Goal: Navigation & Orientation: Find specific page/section

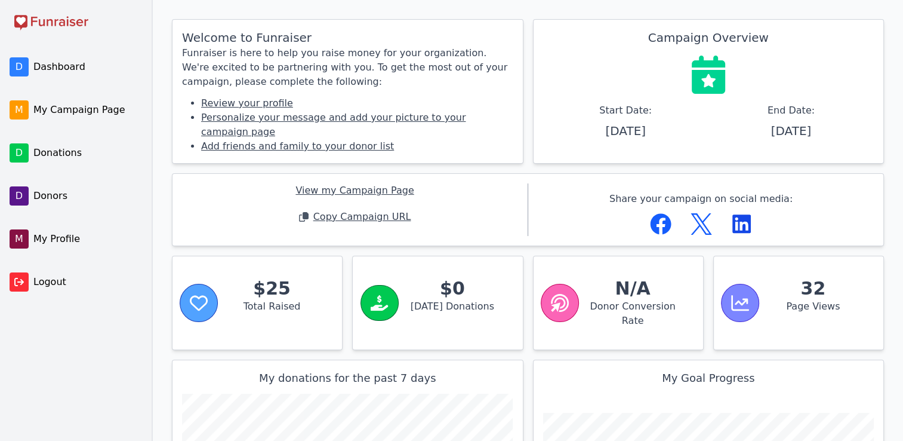
click at [44, 67] on span "Dashboard" at bounding box center [86, 67] width 106 height 14
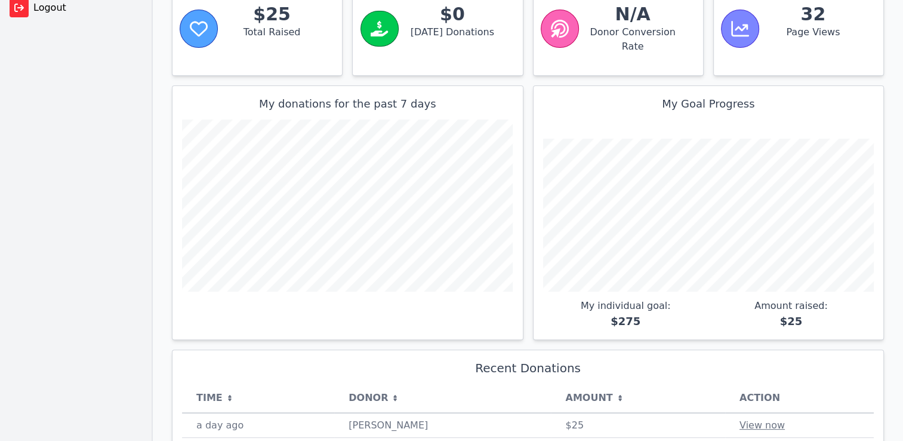
scroll to position [308, 0]
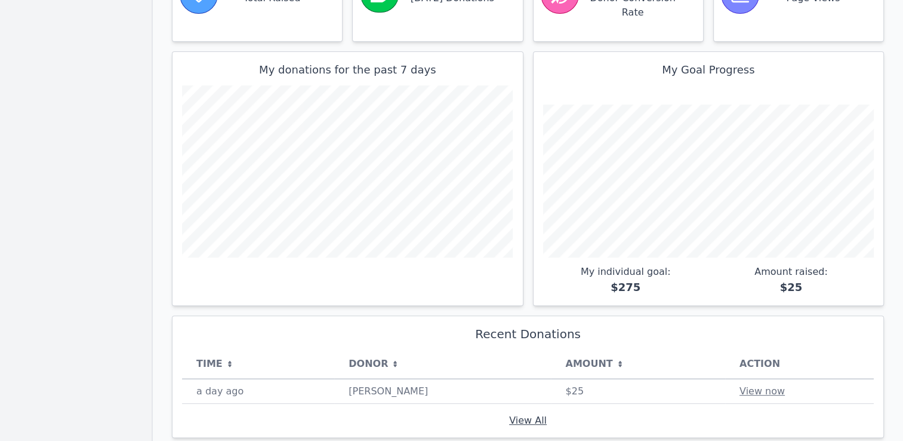
click at [519, 414] on link "View All" at bounding box center [528, 419] width 38 height 11
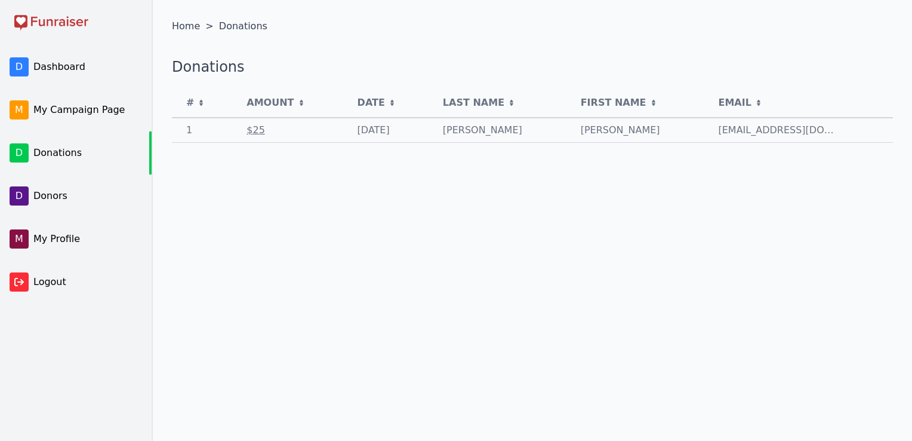
click at [76, 107] on span "My Campaign Page" at bounding box center [86, 110] width 106 height 14
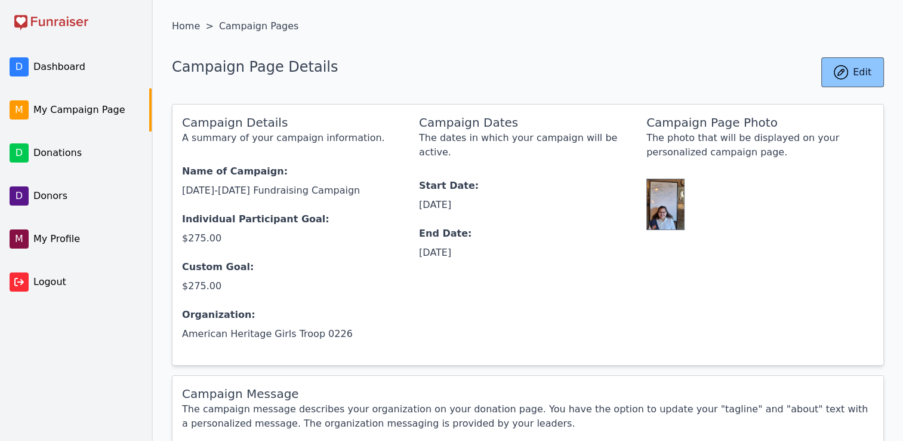
click at [57, 240] on span "My Profile" at bounding box center [86, 239] width 106 height 14
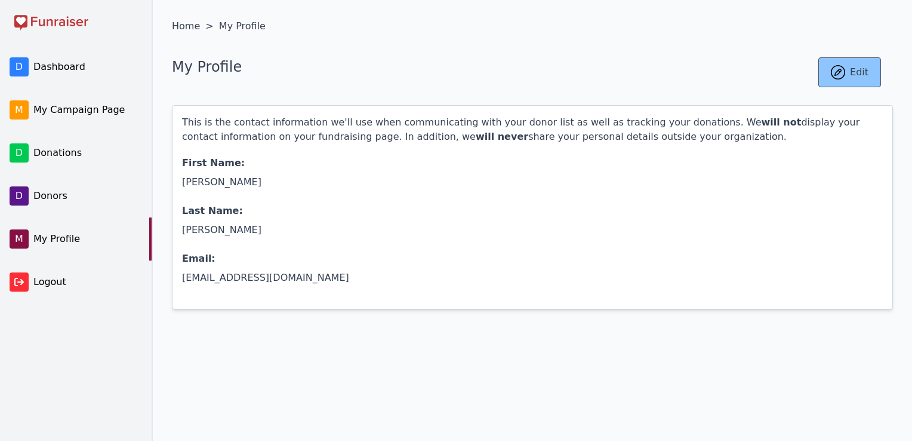
click at [63, 157] on span "Donations" at bounding box center [86, 153] width 106 height 14
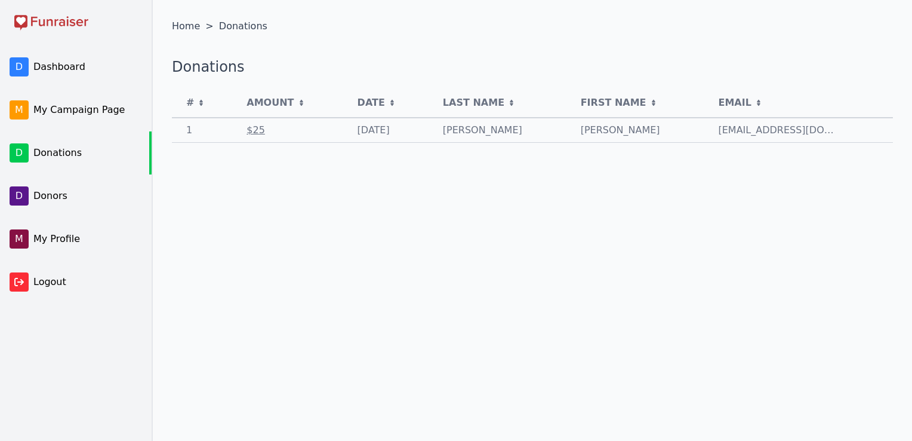
click at [57, 70] on span "Dashboard" at bounding box center [86, 67] width 106 height 14
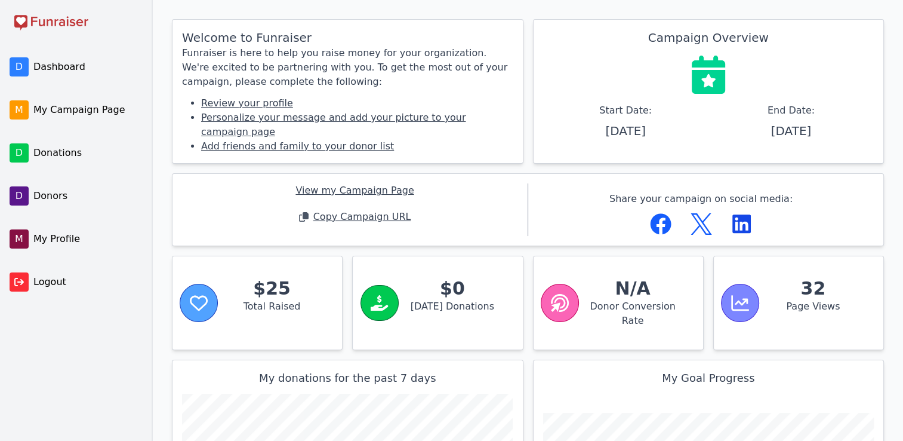
click at [334, 210] on span "Copy Campaign URL" at bounding box center [362, 217] width 98 height 14
